Goal: Task Accomplishment & Management: Use online tool/utility

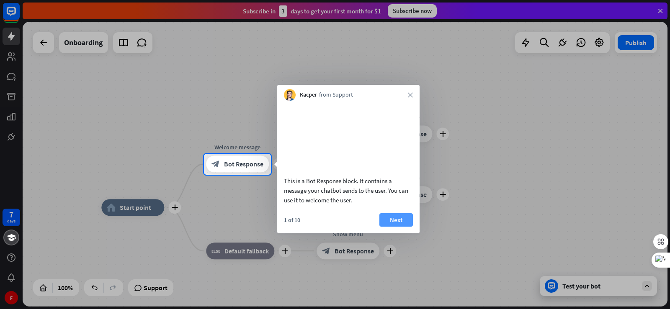
click at [394, 227] on button "Next" at bounding box center [395, 219] width 33 height 13
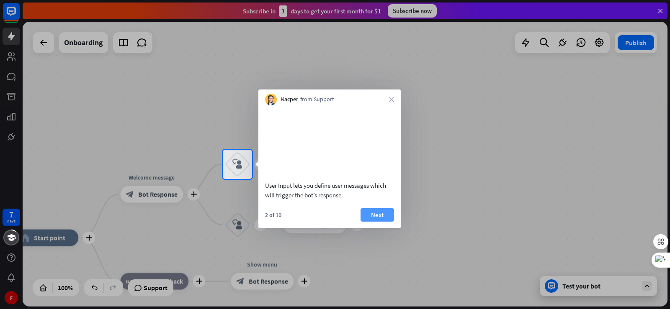
click at [392, 222] on button "Next" at bounding box center [376, 214] width 33 height 13
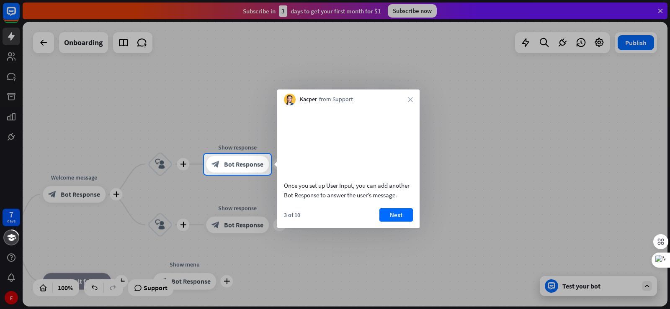
click at [393, 222] on button "Next" at bounding box center [395, 214] width 33 height 13
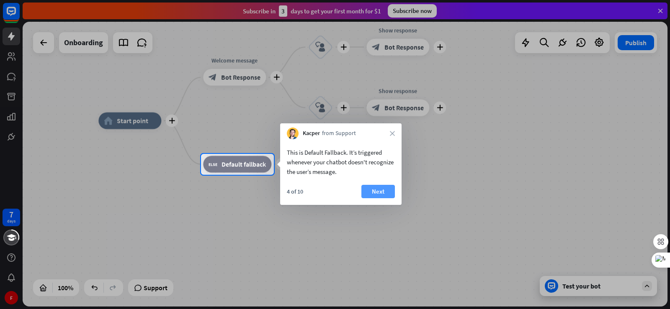
click at [381, 195] on button "Next" at bounding box center [377, 191] width 33 height 13
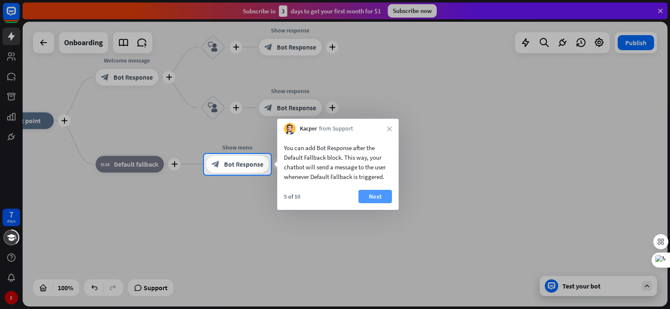
click at [377, 196] on button "Next" at bounding box center [374, 196] width 33 height 13
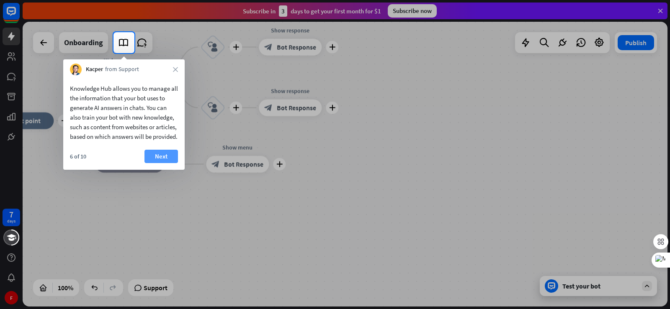
click at [162, 163] on button "Next" at bounding box center [160, 156] width 33 height 13
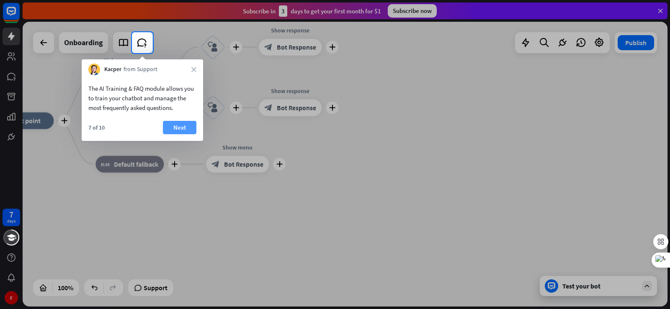
click at [181, 125] on button "Next" at bounding box center [179, 127] width 33 height 13
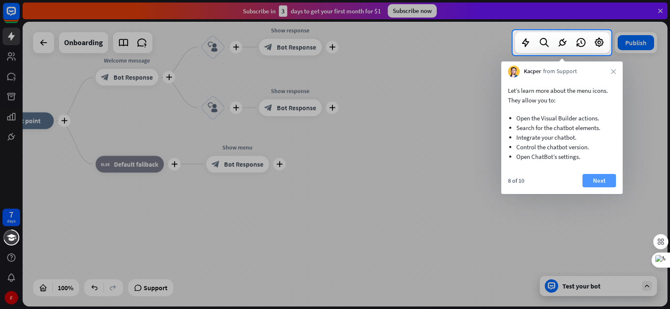
click at [597, 175] on button "Next" at bounding box center [598, 180] width 33 height 13
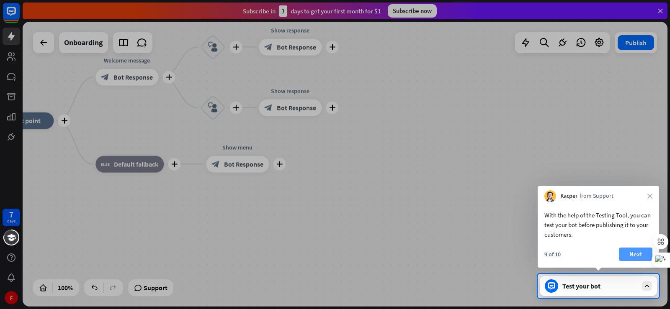
click at [640, 255] on button "Next" at bounding box center [635, 254] width 33 height 13
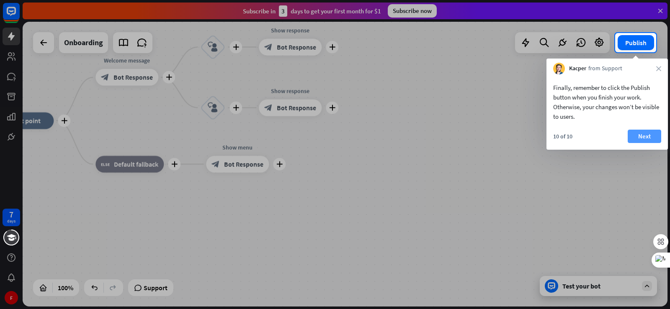
click at [643, 134] on button "Next" at bounding box center [643, 136] width 33 height 13
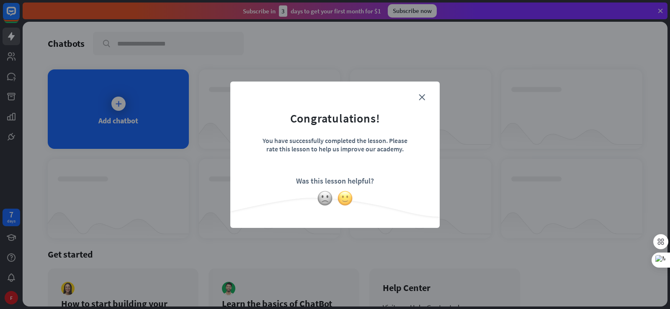
click at [348, 198] on img at bounding box center [345, 198] width 16 height 16
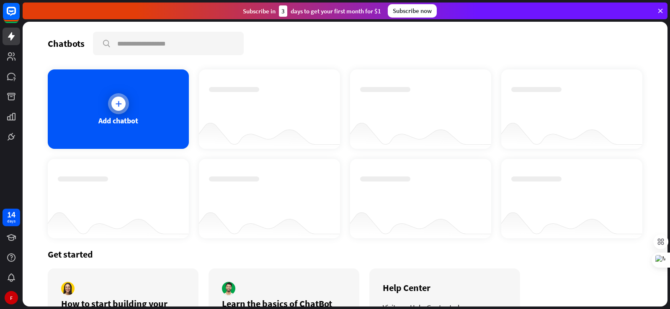
click at [140, 113] on div "Add chatbot" at bounding box center [118, 109] width 141 height 80
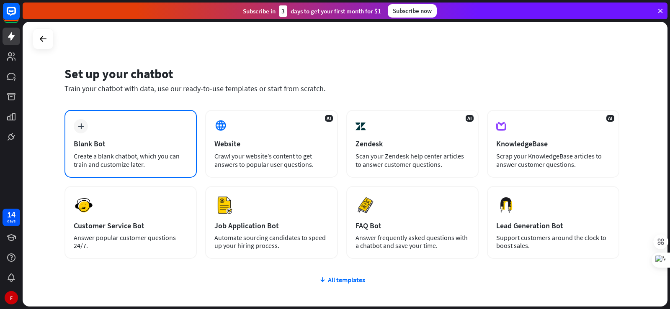
click at [157, 162] on div "Create a blank chatbot, which you can train and customize later." at bounding box center [131, 160] width 114 height 17
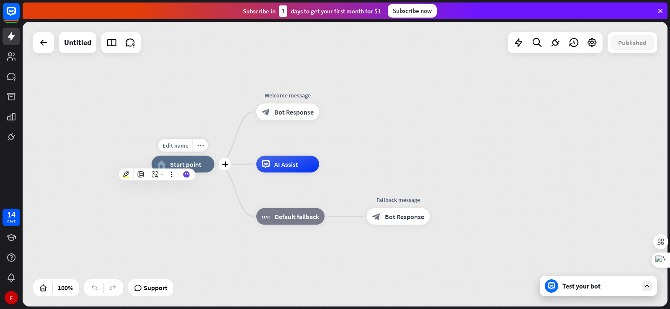
click at [211, 169] on div "home_2 Start point" at bounding box center [183, 164] width 63 height 17
click at [285, 166] on span "AI Assist" at bounding box center [286, 164] width 24 height 8
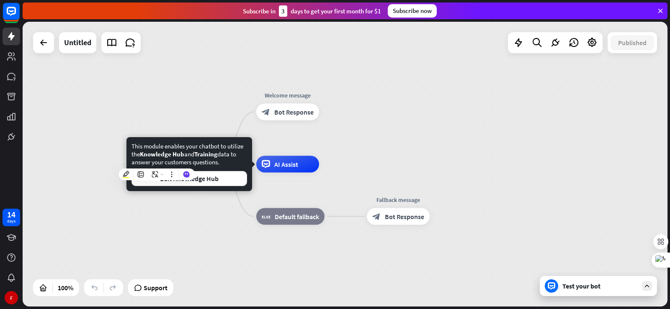
click at [560, 289] on div "Test your bot" at bounding box center [598, 286] width 117 height 20
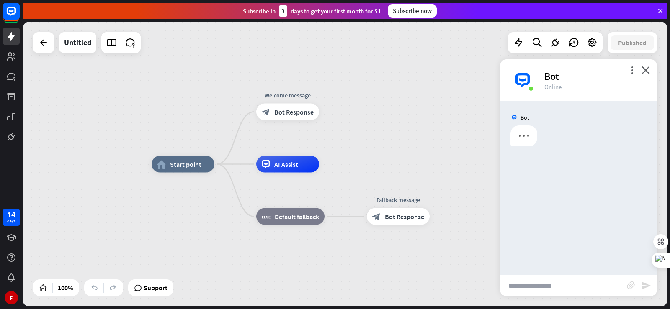
click at [560, 289] on div "home_2 Start point Welcome message block_bot_response Bot Response AI Assist bl…" at bounding box center [345, 164] width 645 height 285
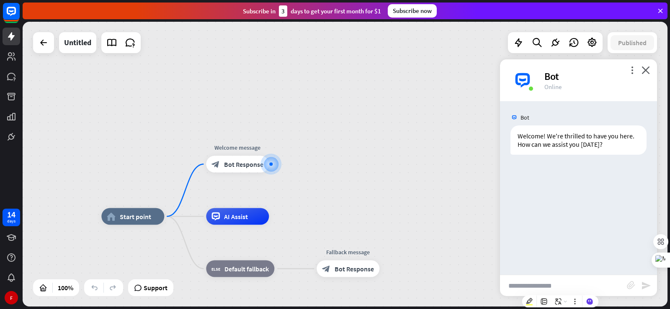
click at [527, 286] on input "text" at bounding box center [563, 285] width 127 height 21
type input "**********"
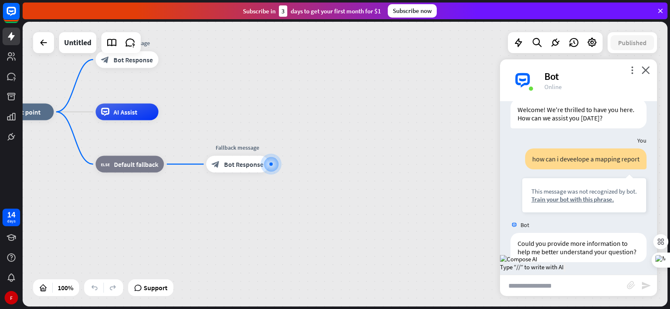
scroll to position [35, 0]
click at [662, 10] on icon at bounding box center [660, 11] width 8 height 8
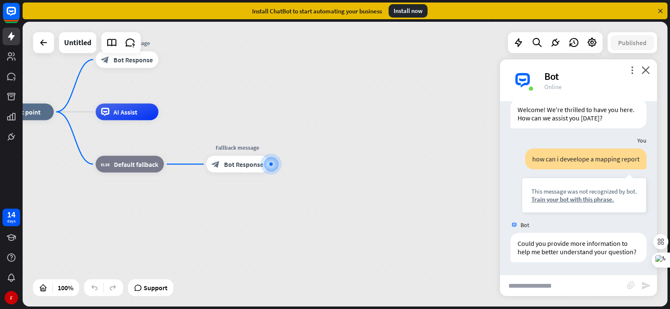
click at [662, 10] on icon at bounding box center [660, 11] width 8 height 8
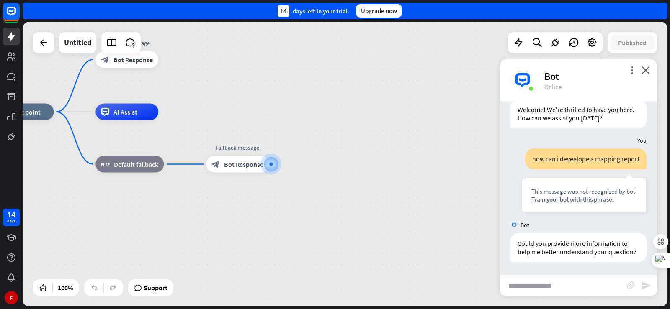
click at [662, 10] on div "14 days left in your trial. Upgrade now" at bounding box center [345, 11] width 645 height 17
